Goal: Unclear

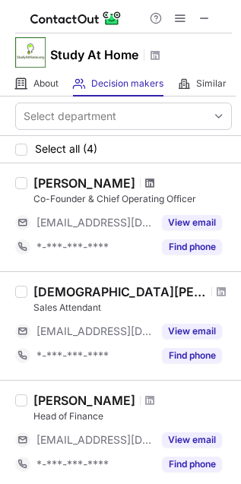
click at [145, 179] on span at bounding box center [149, 183] width 9 height 12
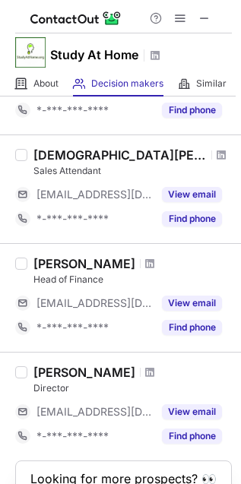
scroll to position [138, 0]
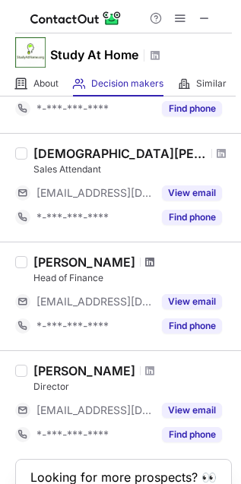
click at [150, 256] on span at bounding box center [149, 262] width 9 height 12
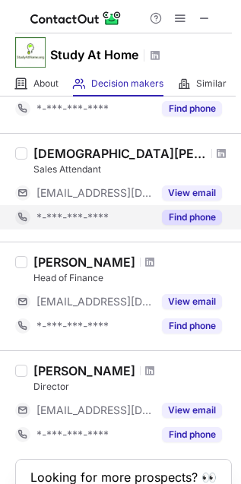
scroll to position [243, 0]
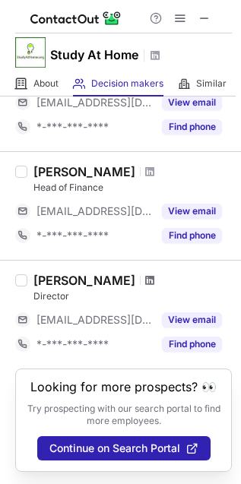
click at [145, 274] on span at bounding box center [149, 280] width 9 height 12
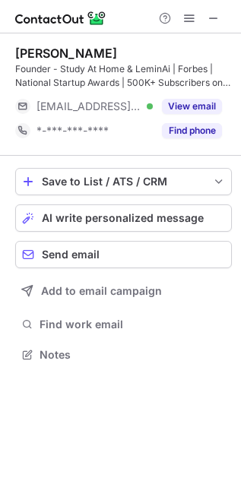
scroll to position [343, 241]
click at [214, 17] on span at bounding box center [213, 18] width 12 height 12
